Goal: Obtain resource: Download file/media

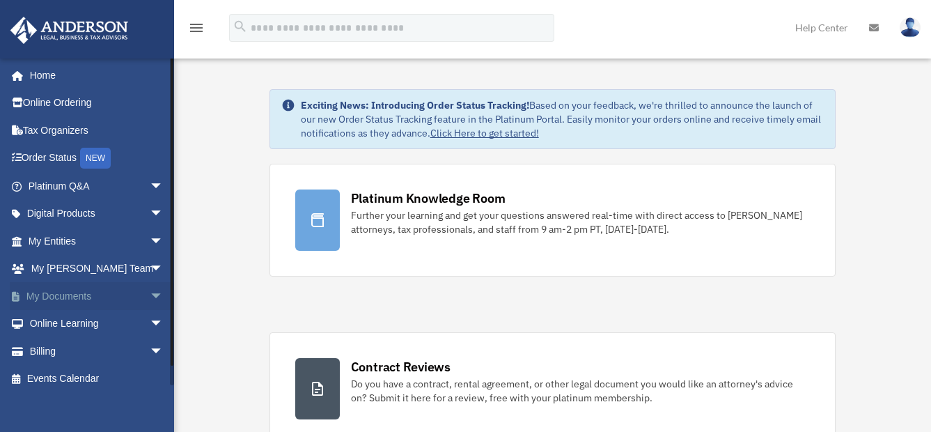
click at [150, 289] on span "arrow_drop_down" at bounding box center [164, 296] width 28 height 29
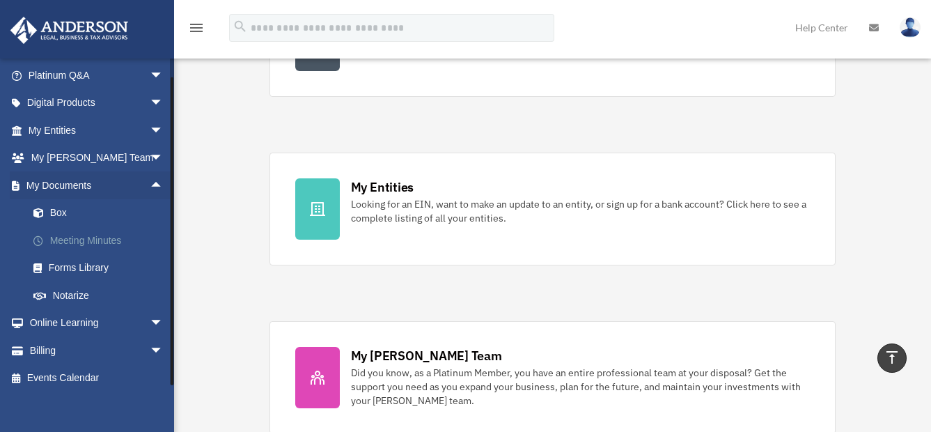
scroll to position [120, 0]
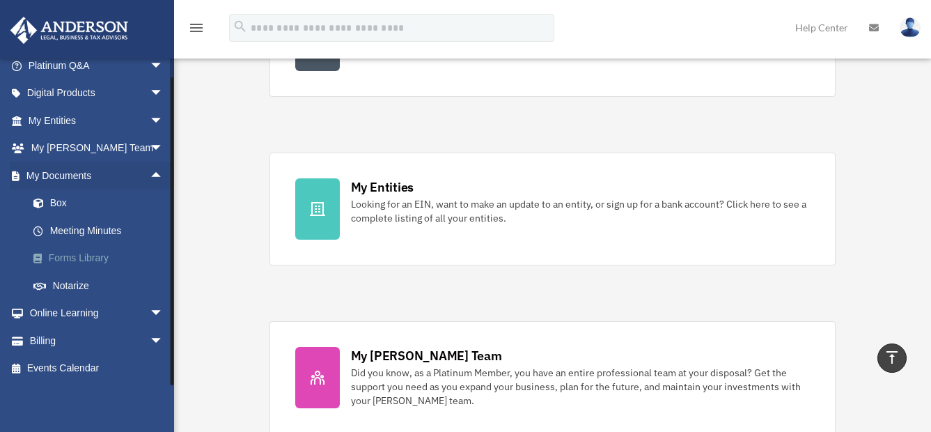
drag, startPoint x: 96, startPoint y: 259, endPoint x: 104, endPoint y: 258, distance: 7.7
click at [97, 259] on link "Forms Library" at bounding box center [102, 258] width 165 height 28
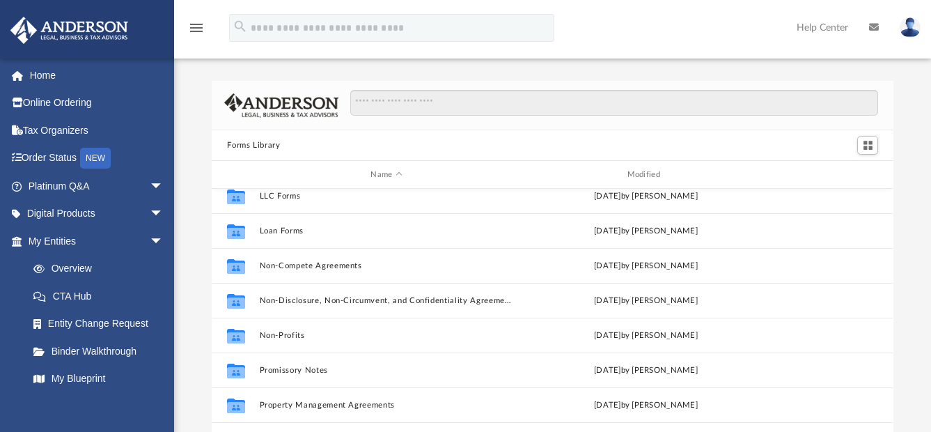
scroll to position [696, 0]
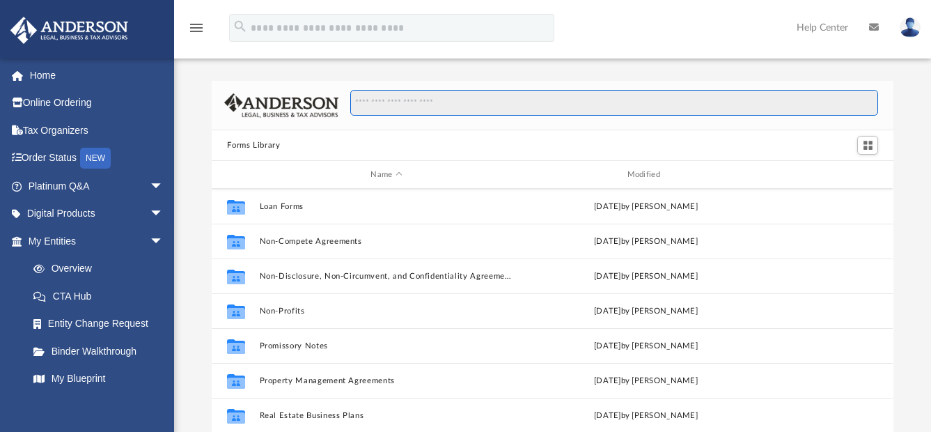
click at [681, 102] on input "Search files and folders" at bounding box center [614, 103] width 528 height 26
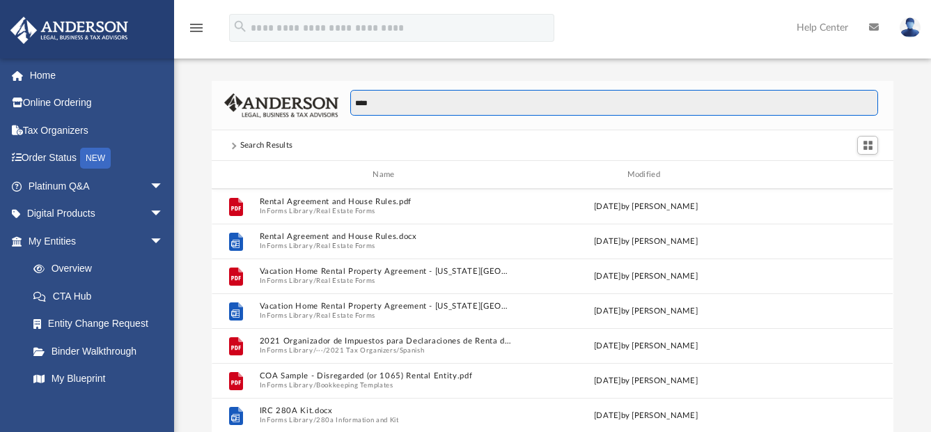
scroll to position [70, 0]
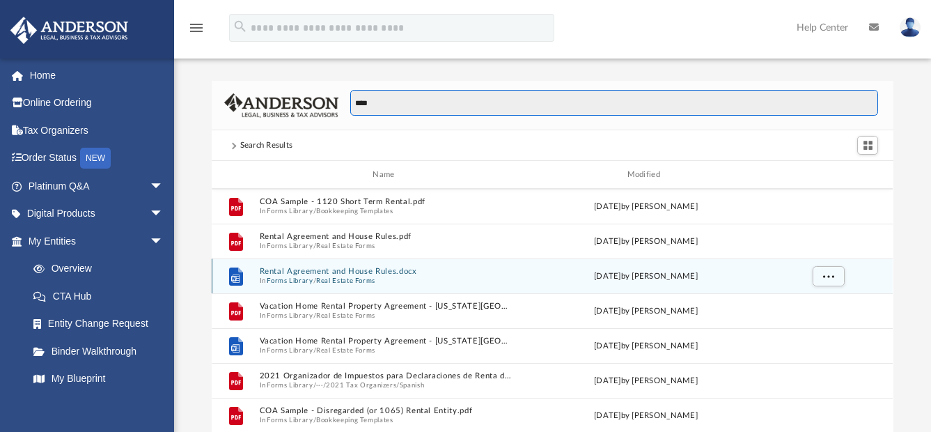
type input "****"
click at [368, 278] on button "Real Estate Forms" at bounding box center [345, 280] width 59 height 9
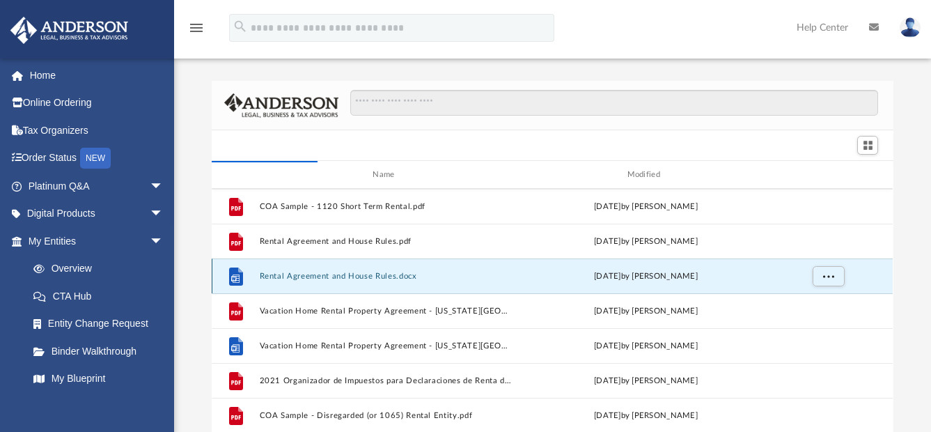
click at [374, 277] on button "Rental Agreement and House Rules.docx" at bounding box center [387, 276] width 254 height 9
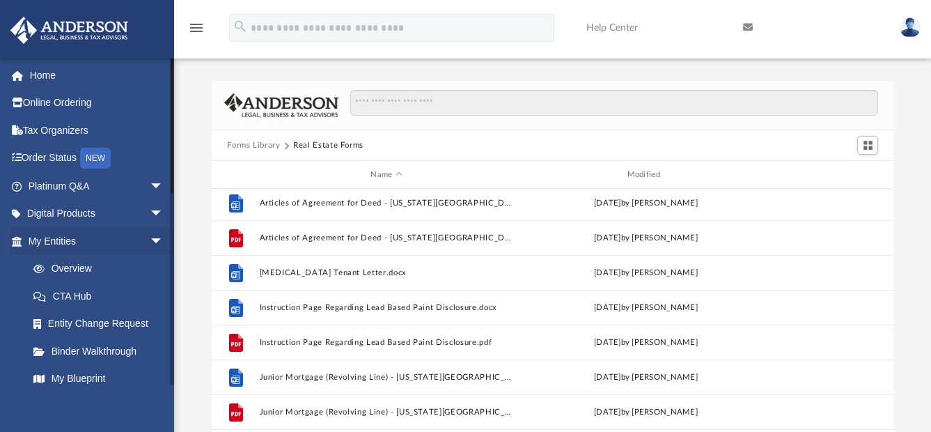
scroll to position [0, 0]
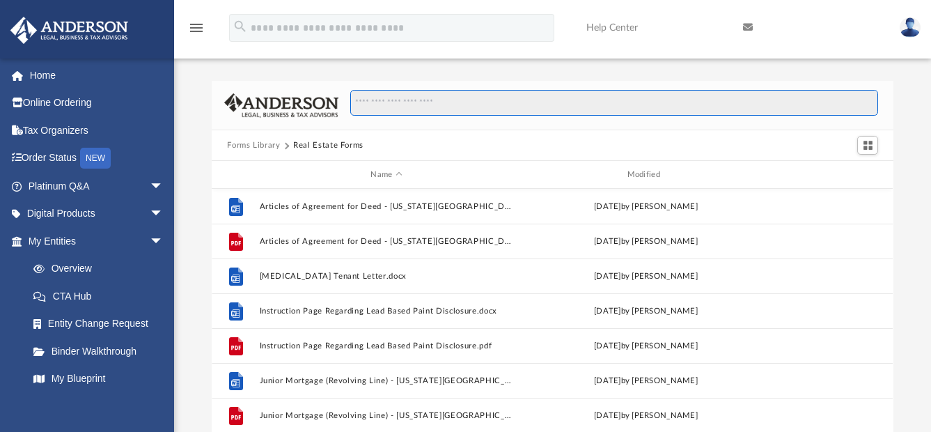
click at [400, 109] on input "Search files and folders" at bounding box center [614, 103] width 528 height 26
click at [474, 107] on input "Search files and folders" at bounding box center [614, 103] width 528 height 26
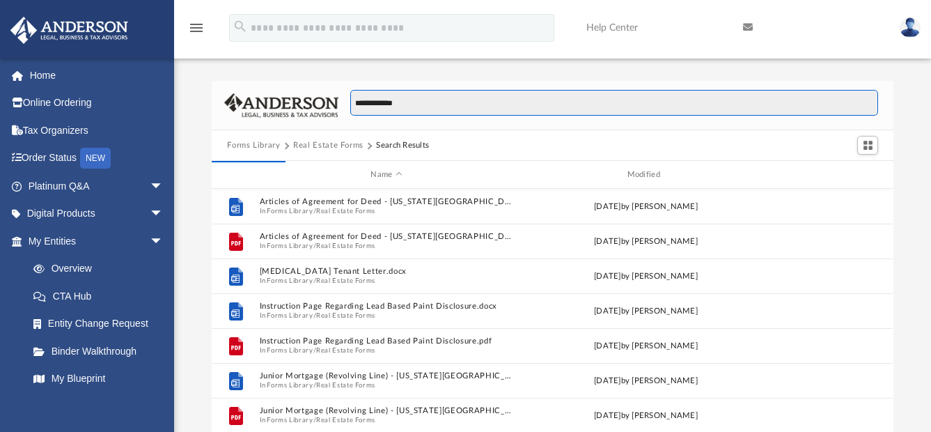
type input "**********"
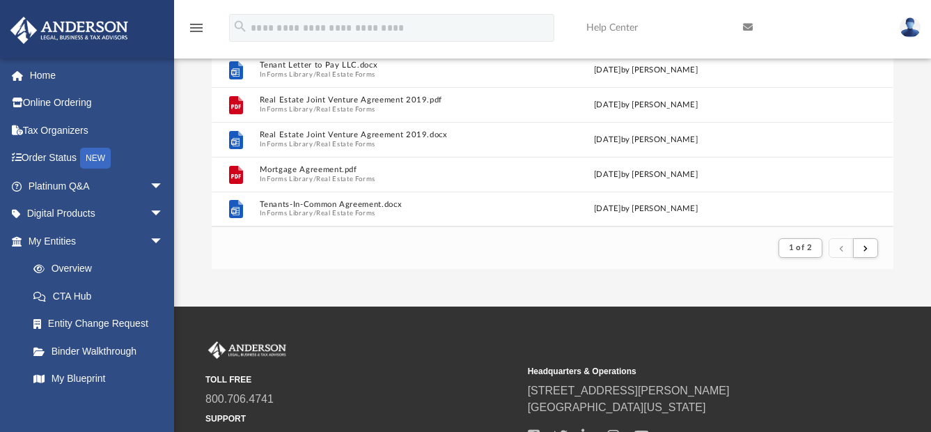
scroll to position [209, 0]
click at [864, 247] on span "submit" at bounding box center [866, 247] width 4 height 8
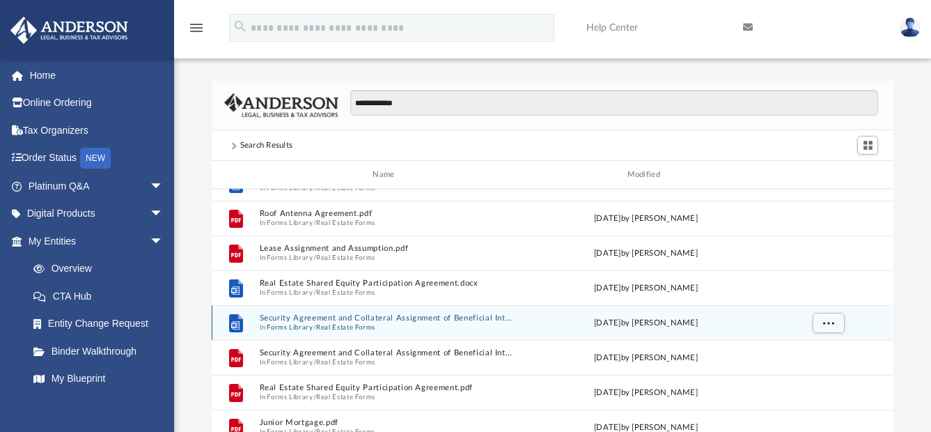
scroll to position [68, 0]
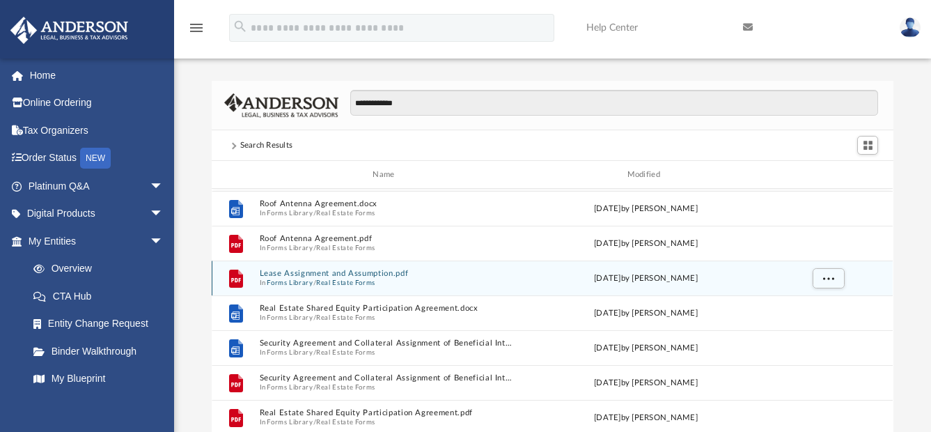
click at [377, 274] on button "Lease Assignment and Assumption.pdf" at bounding box center [387, 273] width 254 height 9
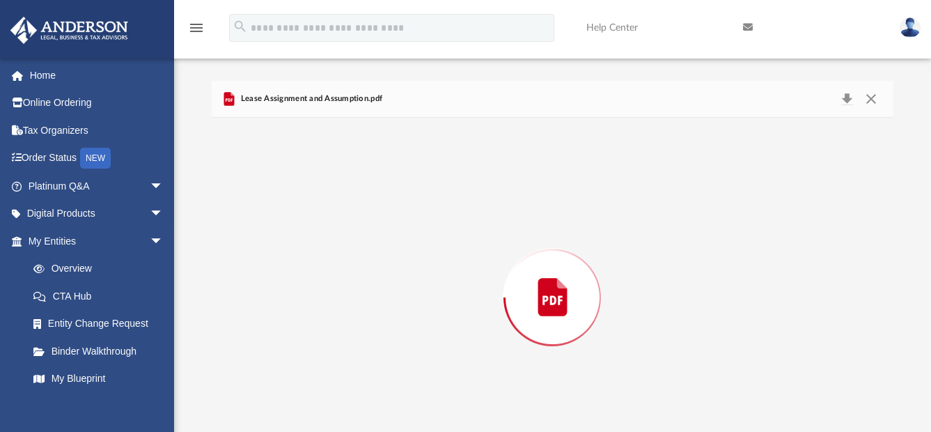
scroll to position [45, 0]
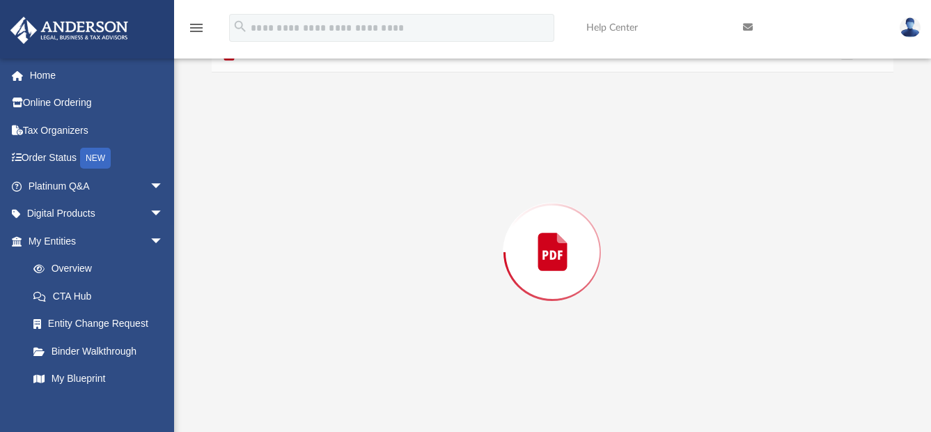
click at [377, 274] on div "Preview" at bounding box center [552, 251] width 681 height 359
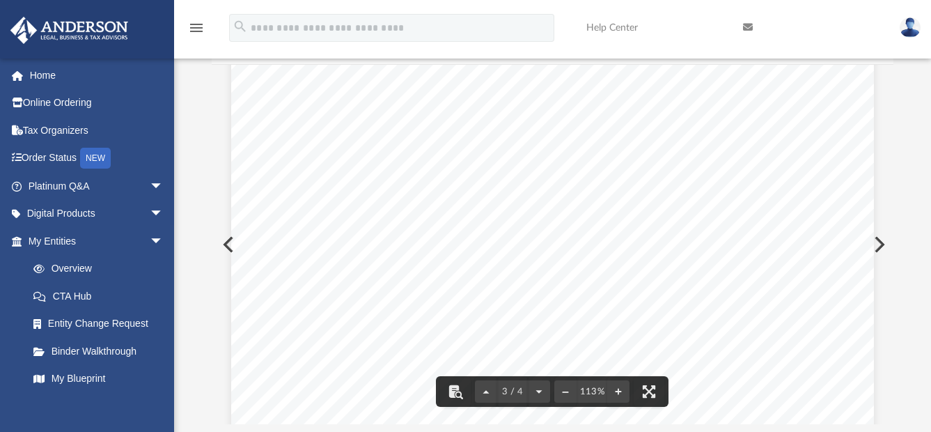
scroll to position [2089, 0]
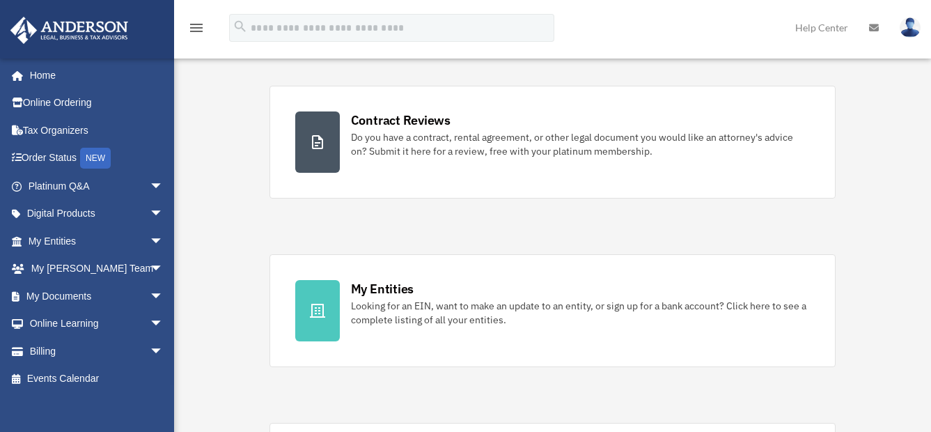
scroll to position [279, 0]
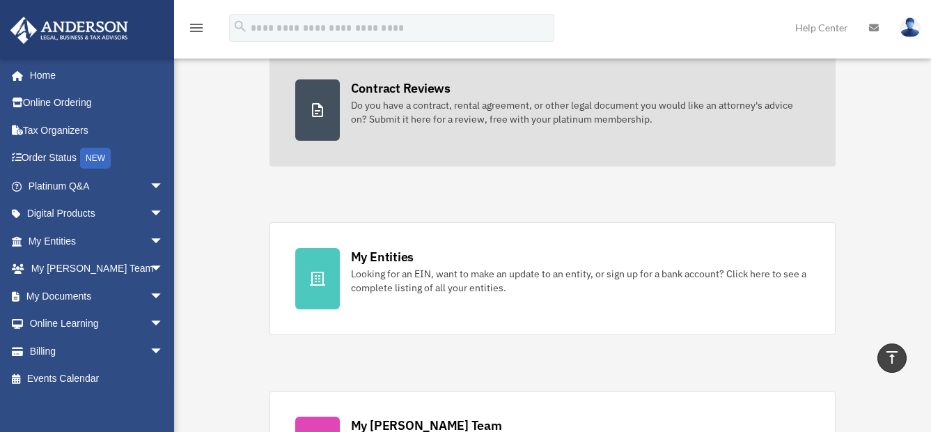
click at [556, 120] on div "Do you have a contract, rental agreement, or other legal document you would lik…" at bounding box center [581, 112] width 460 height 28
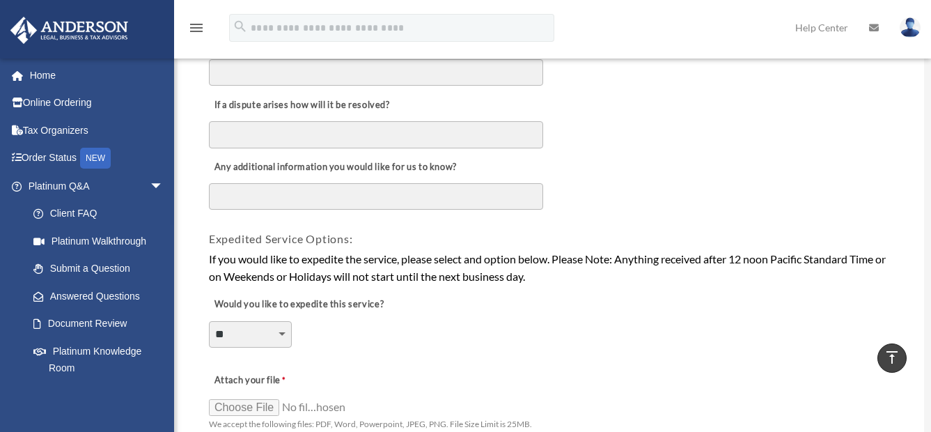
scroll to position [829, 0]
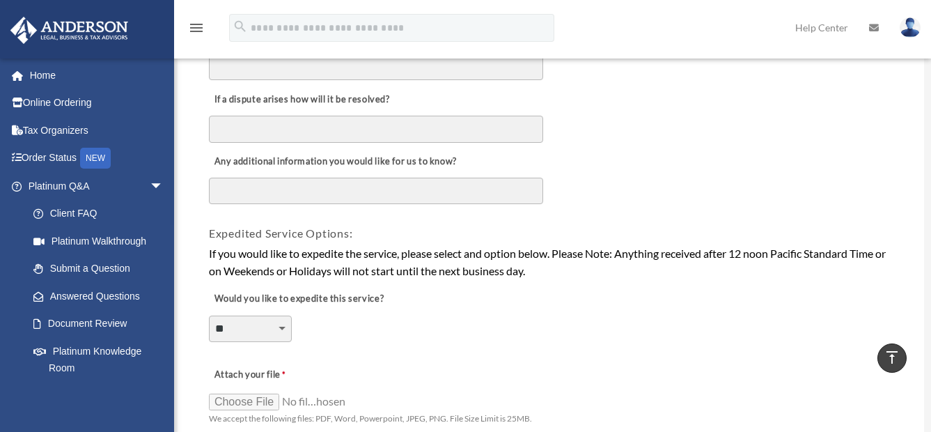
click at [285, 323] on select "**********" at bounding box center [250, 328] width 83 height 26
drag, startPoint x: 491, startPoint y: 383, endPoint x: 492, endPoint y: 375, distance: 8.4
click at [490, 383] on div "Attach your file We accept the following files: PDF, Word, Powerpoint, JPEG, PN…" at bounding box center [551, 392] width 687 height 71
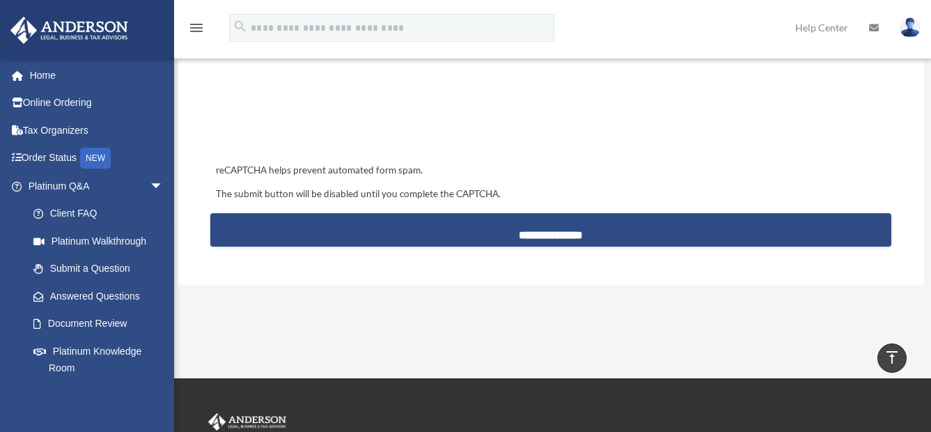
scroll to position [1364, 0]
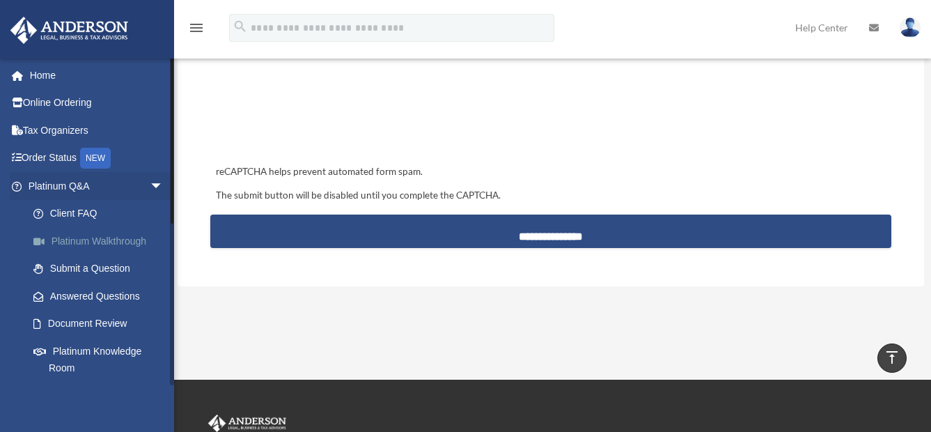
click at [127, 239] on link "Platinum Walkthrough" at bounding box center [102, 241] width 165 height 28
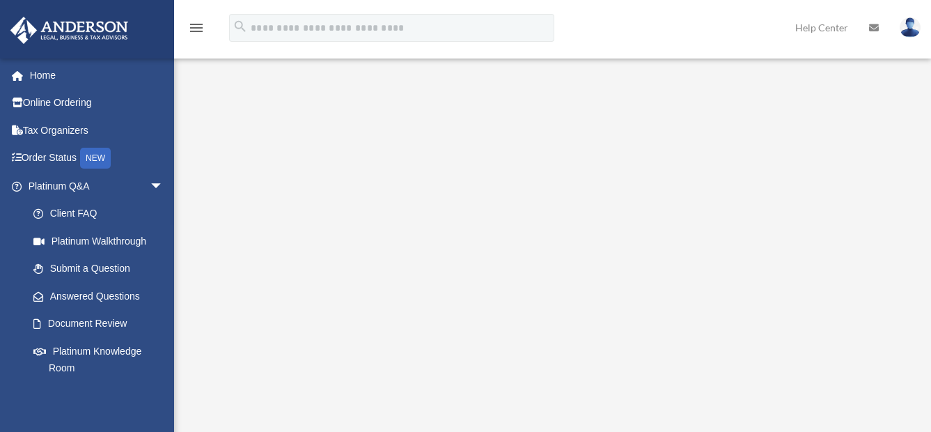
click at [130, 243] on link "Platinum Walkthrough" at bounding box center [99, 241] width 158 height 28
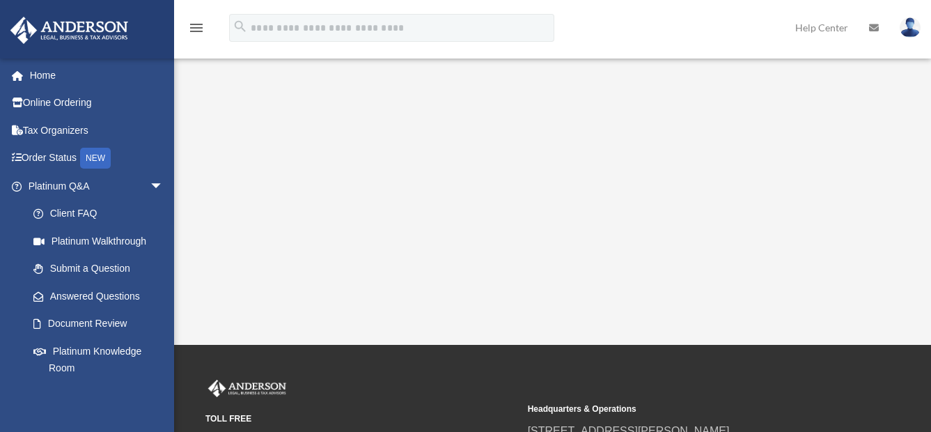
scroll to position [279, 0]
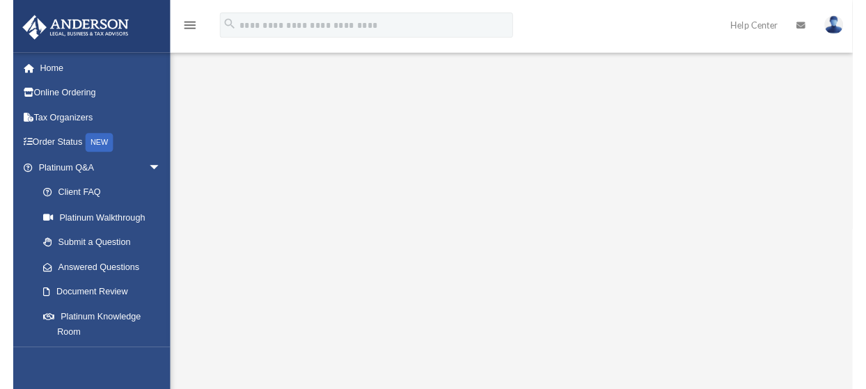
scroll to position [137, 0]
